Goal: Find specific page/section: Find specific page/section

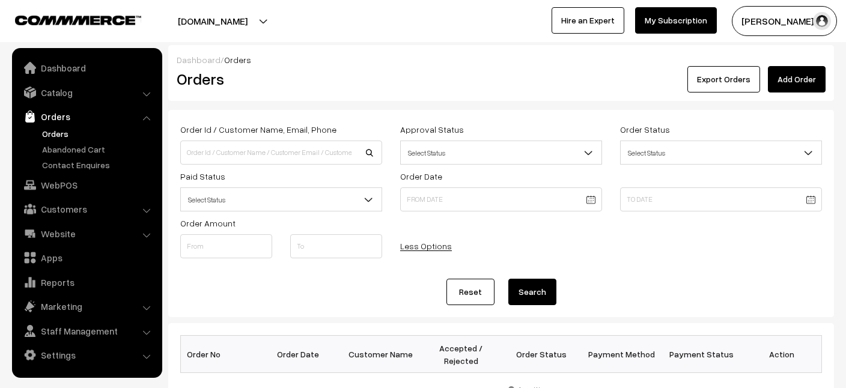
scroll to position [250, 0]
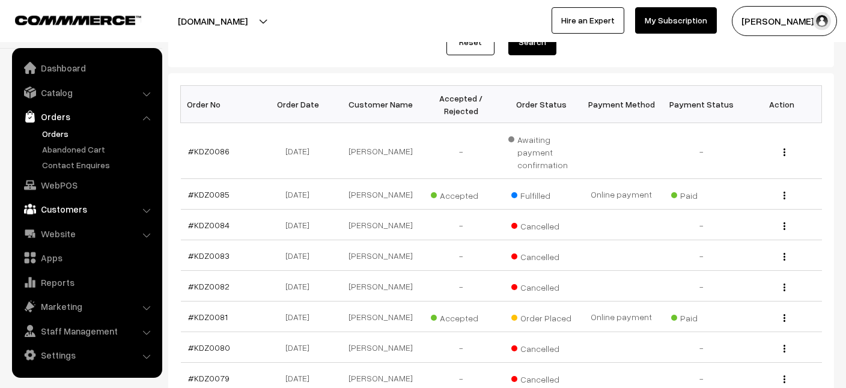
click at [70, 209] on link "Customers" at bounding box center [86, 209] width 143 height 22
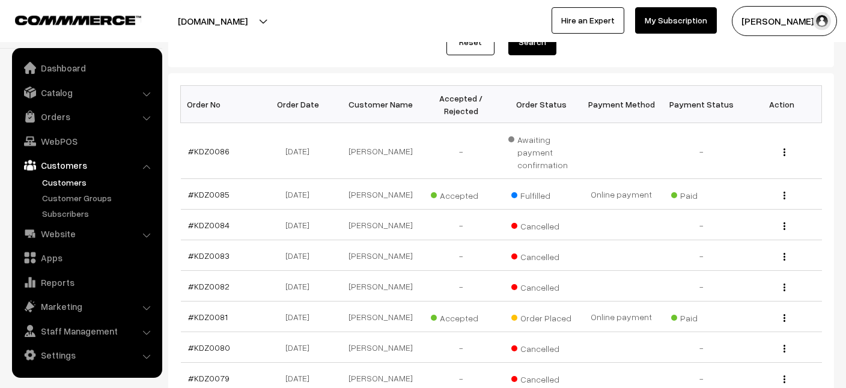
click at [69, 181] on link "Customers" at bounding box center [98, 182] width 119 height 13
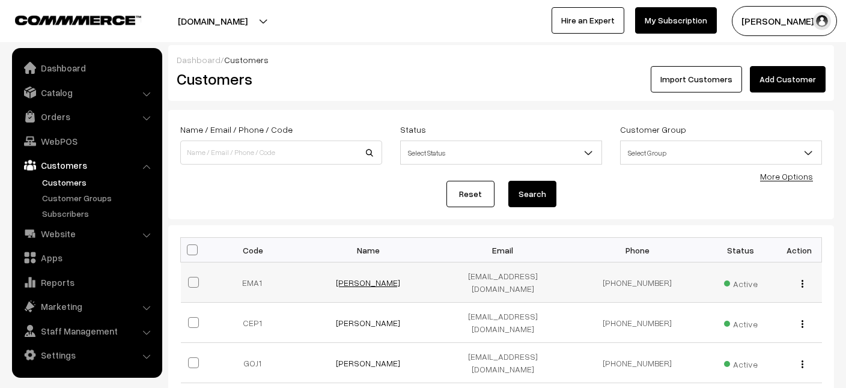
click at [373, 280] on link "[PERSON_NAME]" at bounding box center [368, 283] width 64 height 10
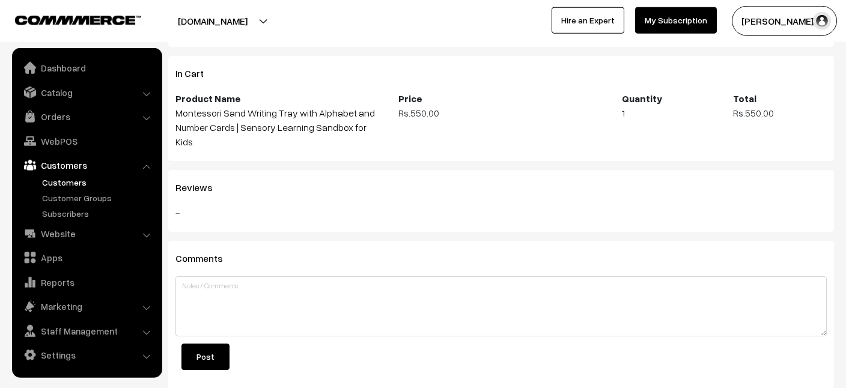
scroll to position [727, 0]
